Goal: Transaction & Acquisition: Download file/media

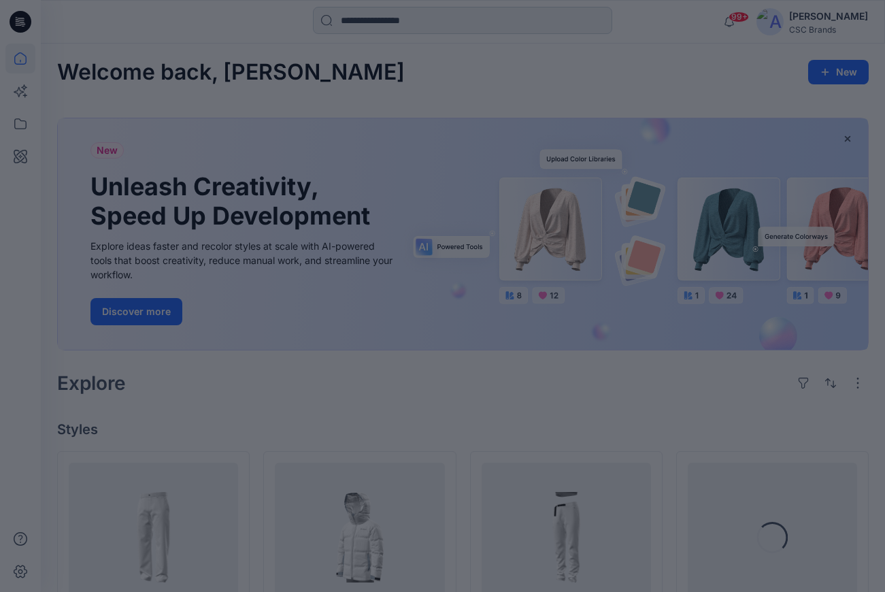
click at [420, 27] on div at bounding box center [442, 296] width 885 height 592
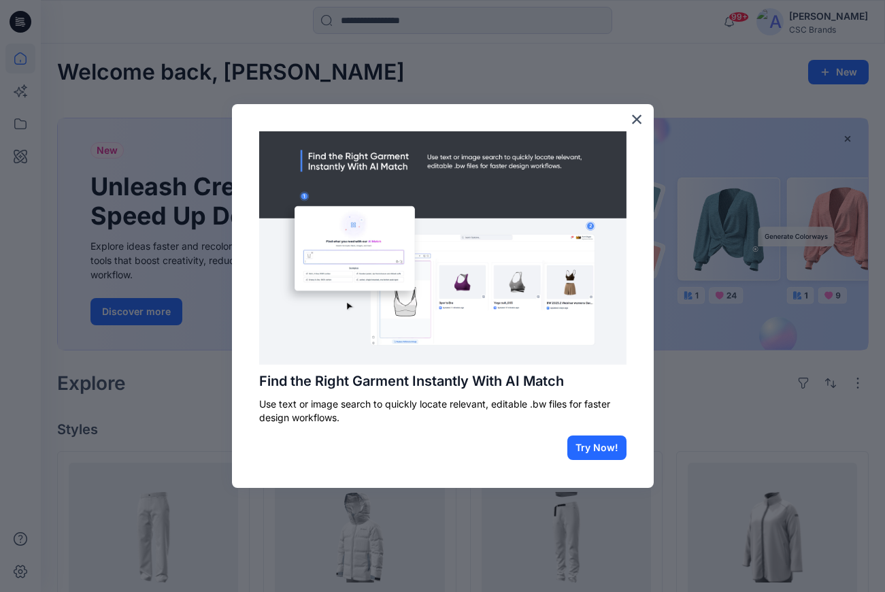
click at [424, 16] on div at bounding box center [442, 296] width 885 height 592
click at [639, 123] on button "×" at bounding box center [637, 119] width 13 height 22
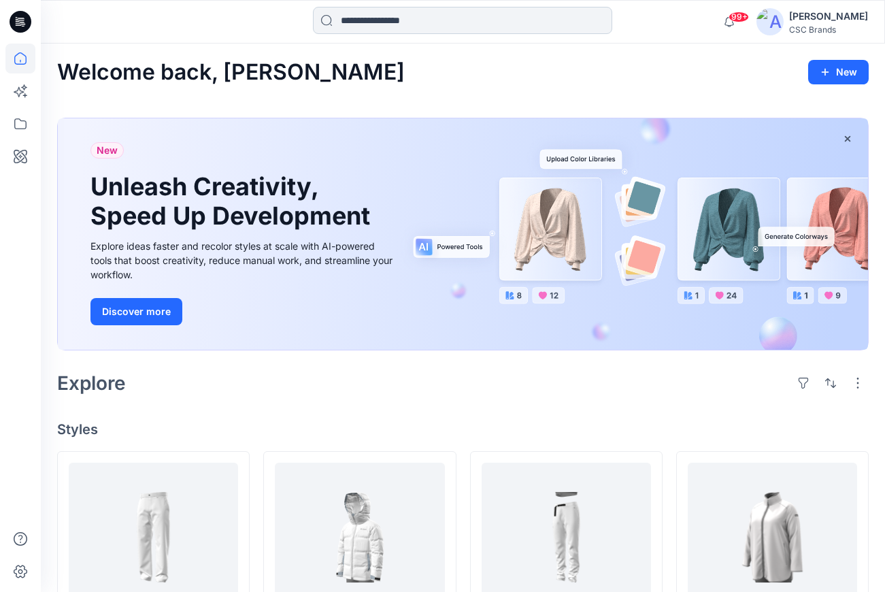
click at [388, 22] on input at bounding box center [462, 20] width 299 height 27
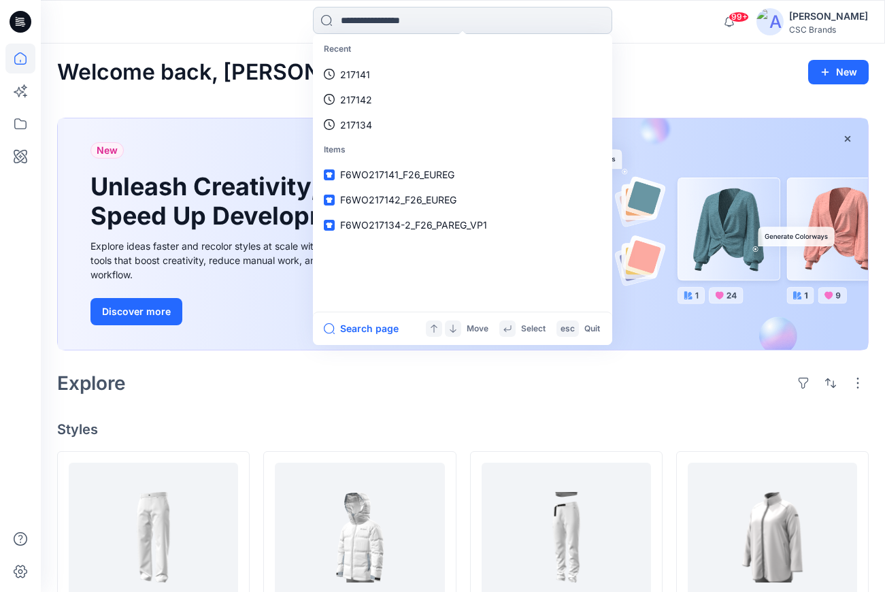
paste input "******"
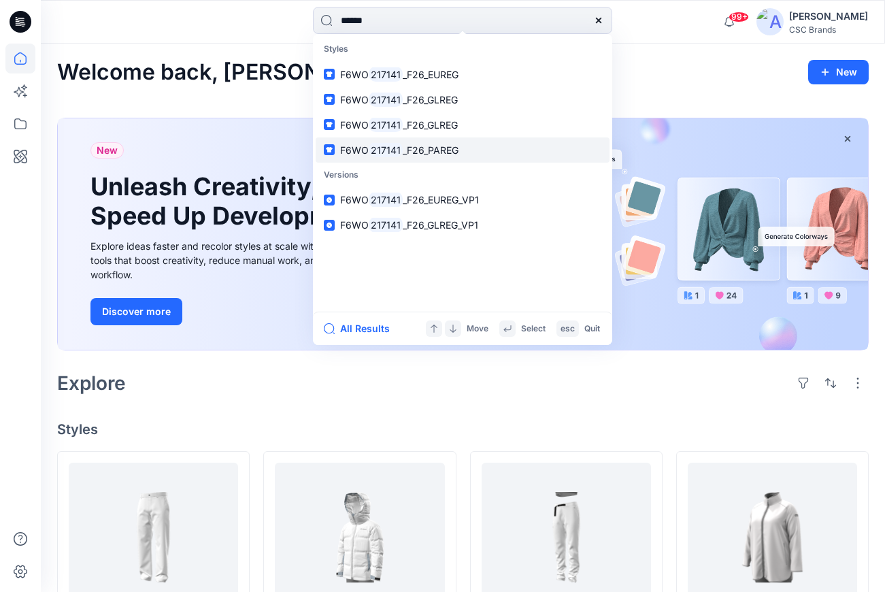
type input "******"
click at [439, 147] on span "_F26_PAREG" at bounding box center [431, 150] width 56 height 12
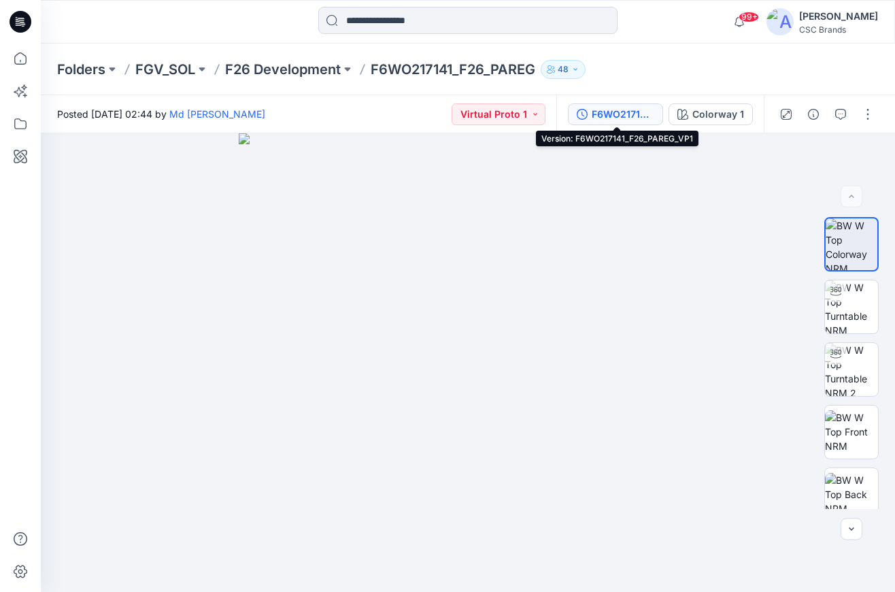
click at [624, 117] on div "F6WO217141_F26_PAREG_VP1" at bounding box center [623, 114] width 63 height 15
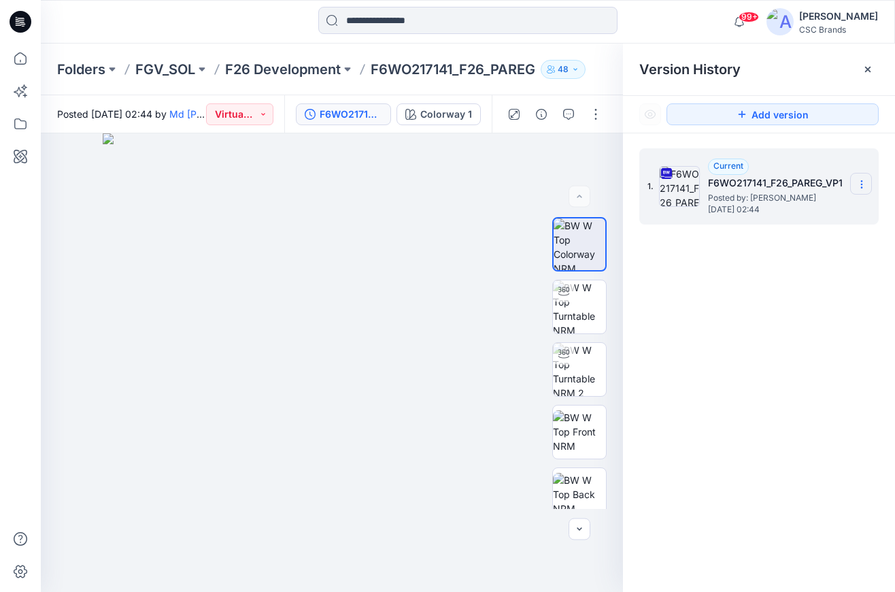
click at [867, 185] on icon at bounding box center [861, 184] width 11 height 11
click at [792, 212] on span "Download Source BW File" at bounding box center [793, 211] width 114 height 16
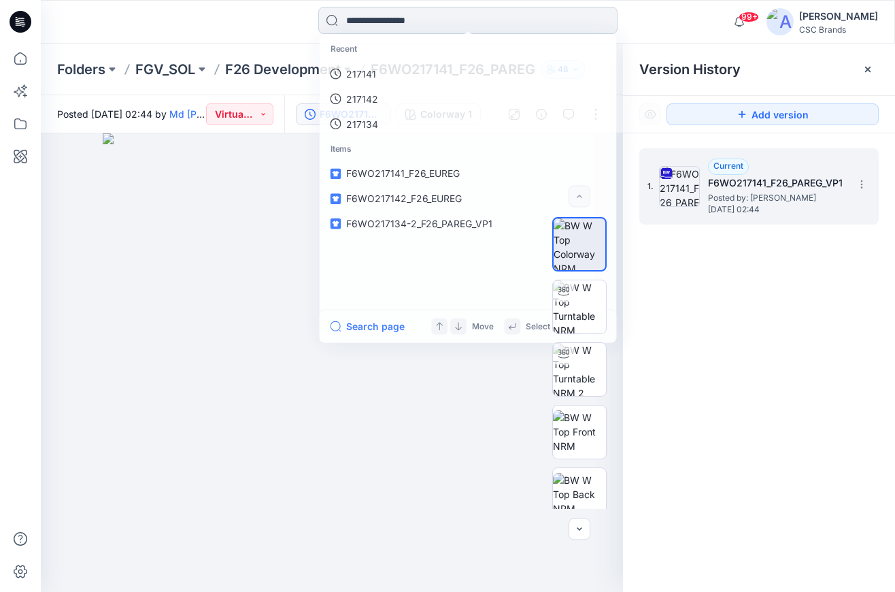
click at [416, 17] on input at bounding box center [467, 20] width 299 height 27
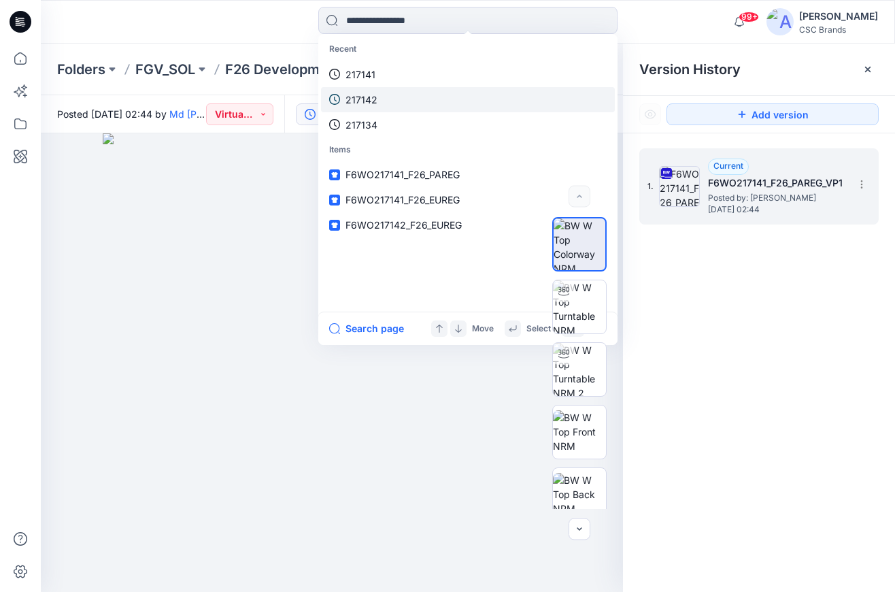
click at [372, 103] on p "217142" at bounding box center [362, 100] width 32 height 14
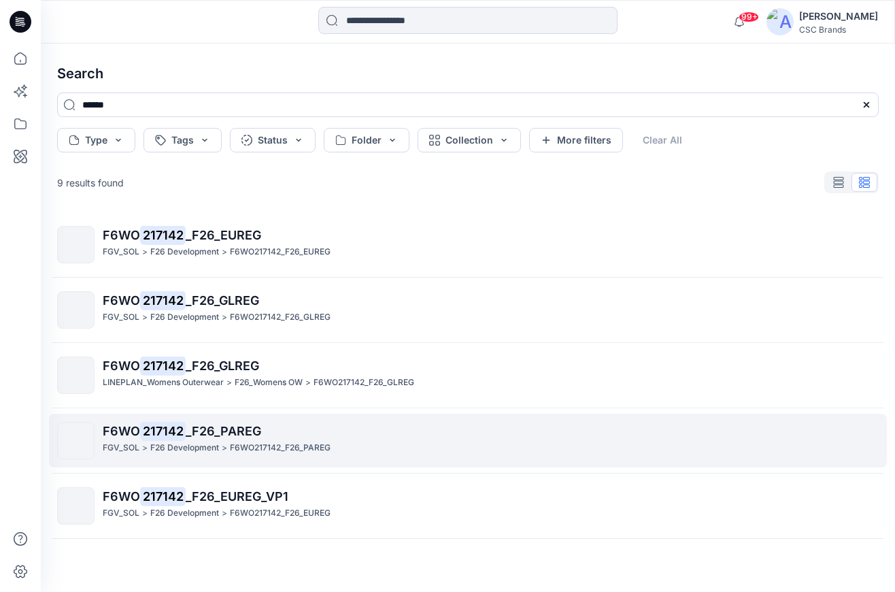
click at [186, 443] on p "F26 Development" at bounding box center [184, 448] width 69 height 14
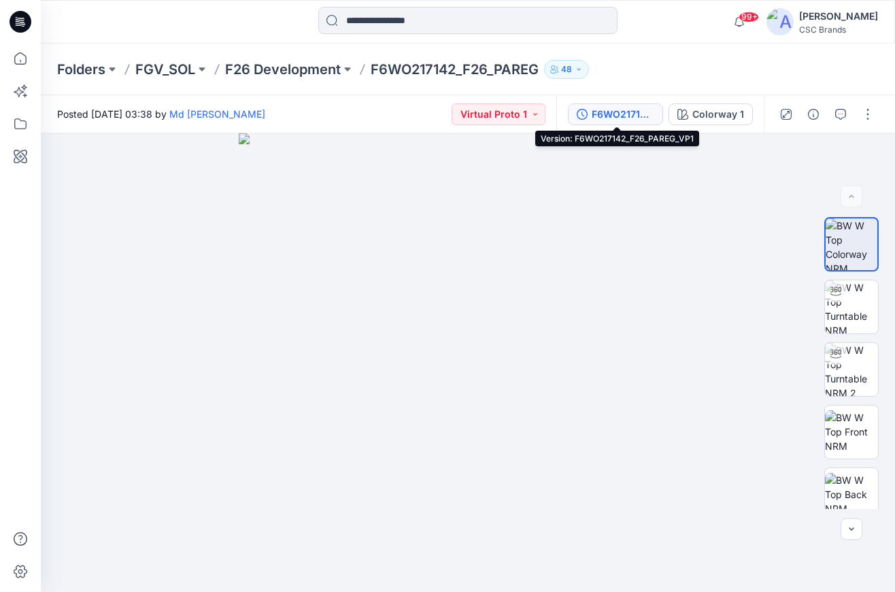
click at [629, 116] on div "F6WO217142_F26_PAREG_VP1" at bounding box center [623, 114] width 63 height 15
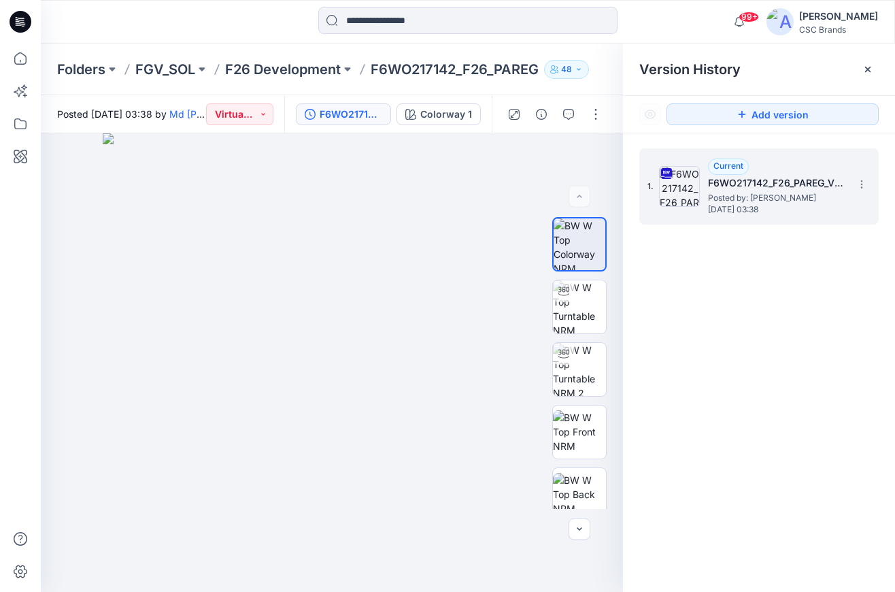
click at [778, 185] on h5 "F6WO217142_F26_PAREG_VP1" at bounding box center [776, 183] width 136 height 16
click at [865, 187] on icon at bounding box center [861, 184] width 11 height 11
click at [841, 210] on span "Download Source BW File" at bounding box center [793, 211] width 114 height 16
